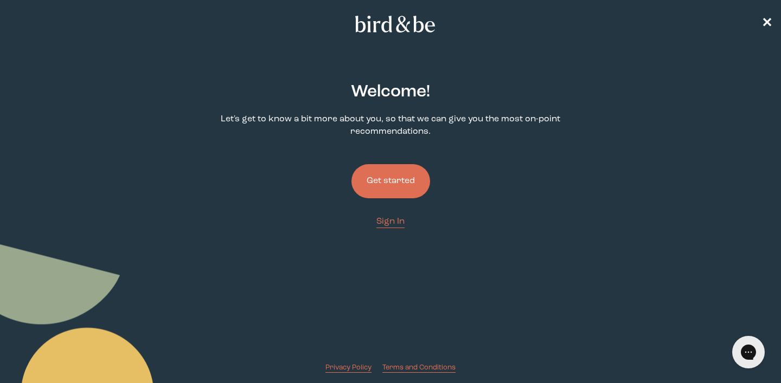
click at [418, 178] on button "Get started" at bounding box center [390, 181] width 79 height 34
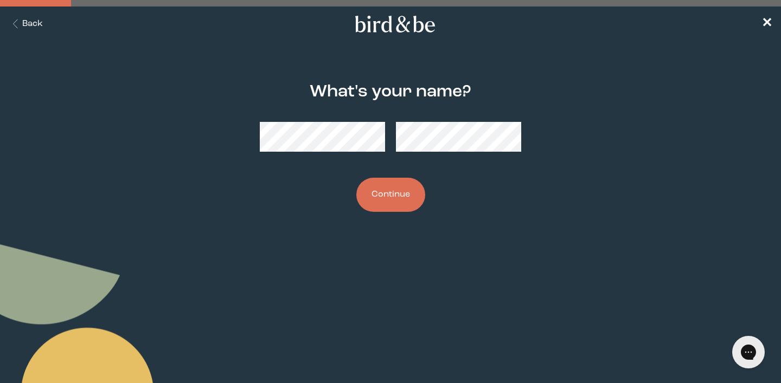
click at [425, 214] on div "What's your name? Continue" at bounding box center [390, 148] width 373 height 164
click at [398, 195] on button "Continue" at bounding box center [390, 195] width 69 height 34
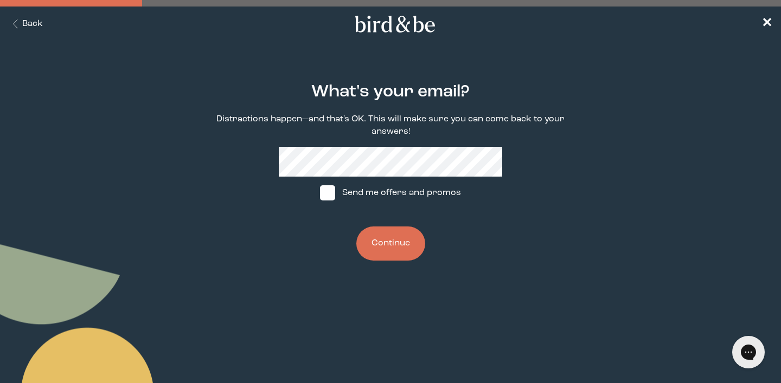
click at [33, 11] on nav "Back ✕" at bounding box center [390, 24] width 781 height 35
click at [29, 29] on button "Back" at bounding box center [26, 24] width 34 height 12
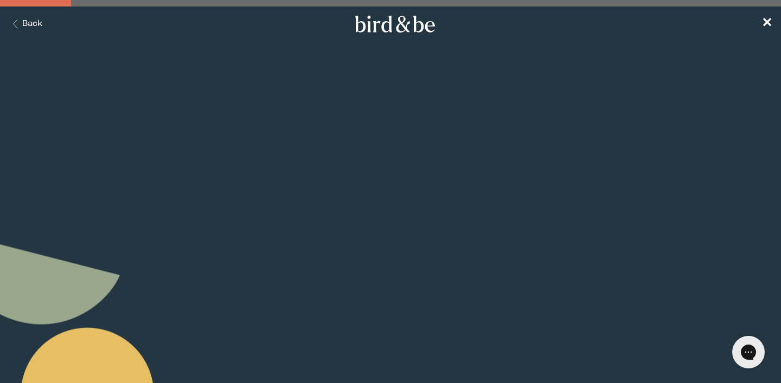
click at [29, 29] on button "Back" at bounding box center [26, 24] width 34 height 12
